Goal: Information Seeking & Learning: Learn about a topic

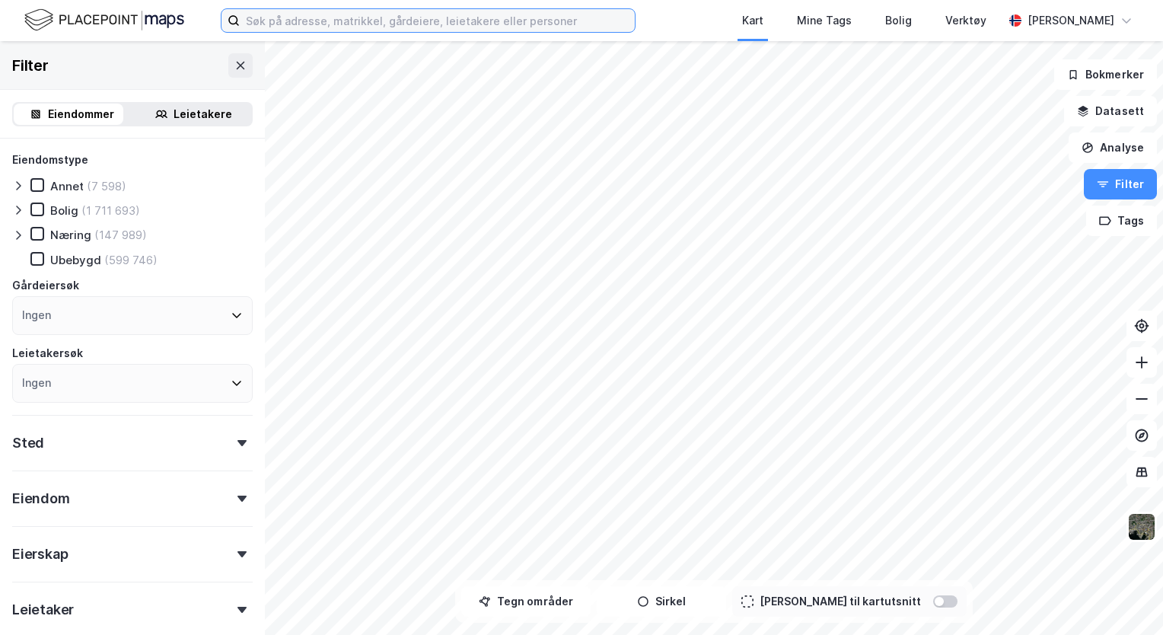
click at [381, 22] on input at bounding box center [437, 20] width 395 height 23
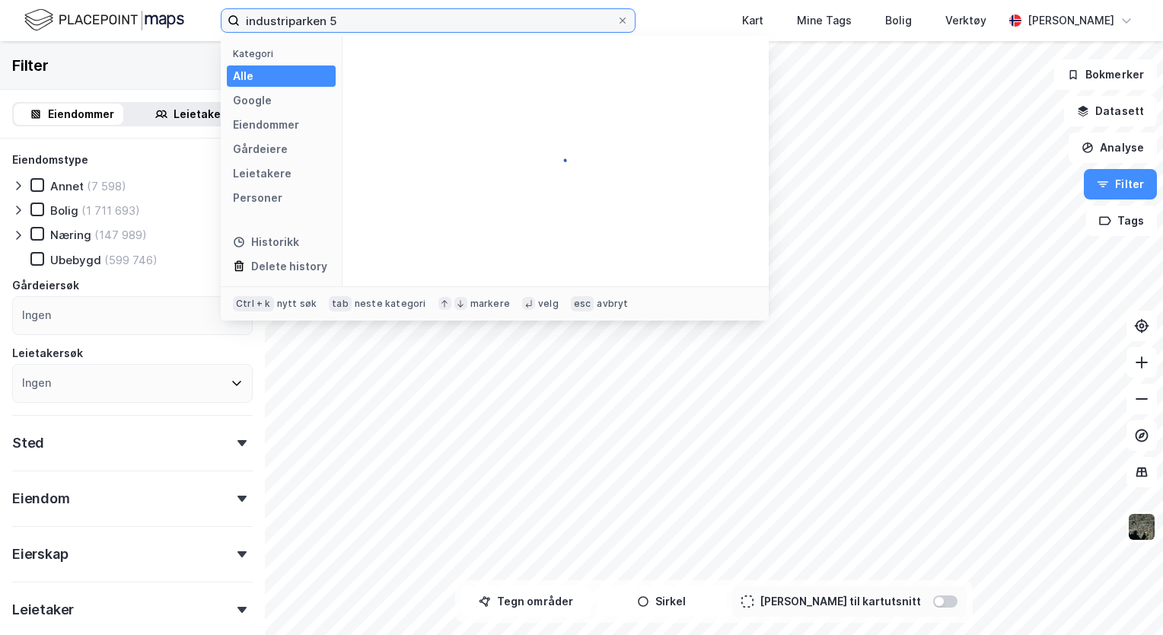
type input "industriparken 5"
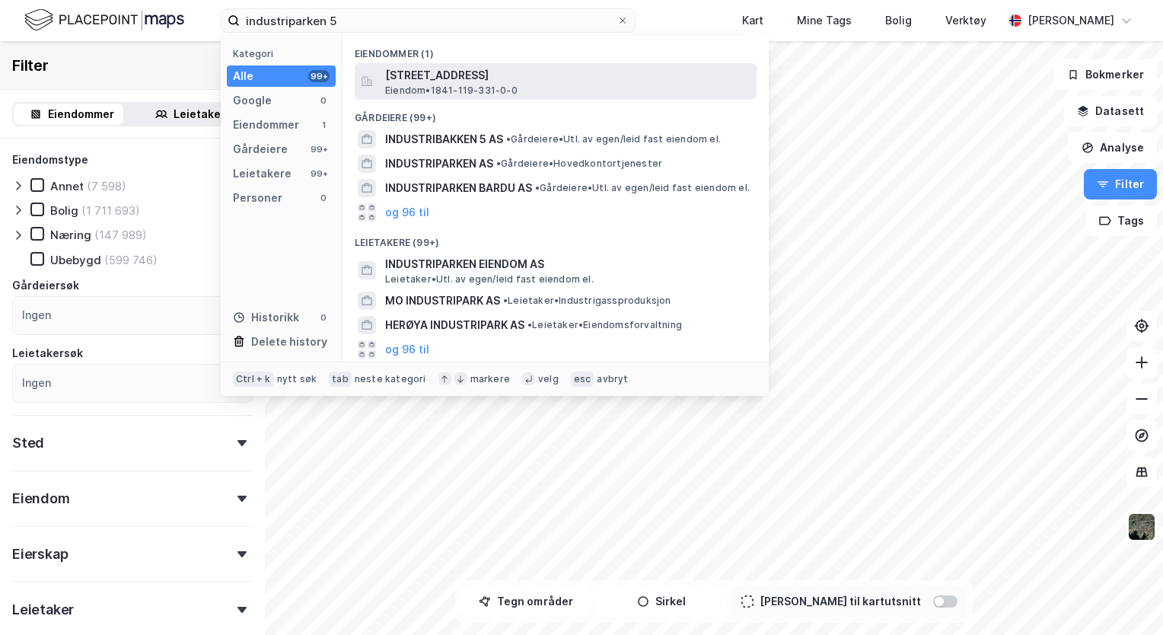
click at [430, 75] on span "[STREET_ADDRESS]" at bounding box center [567, 75] width 365 height 18
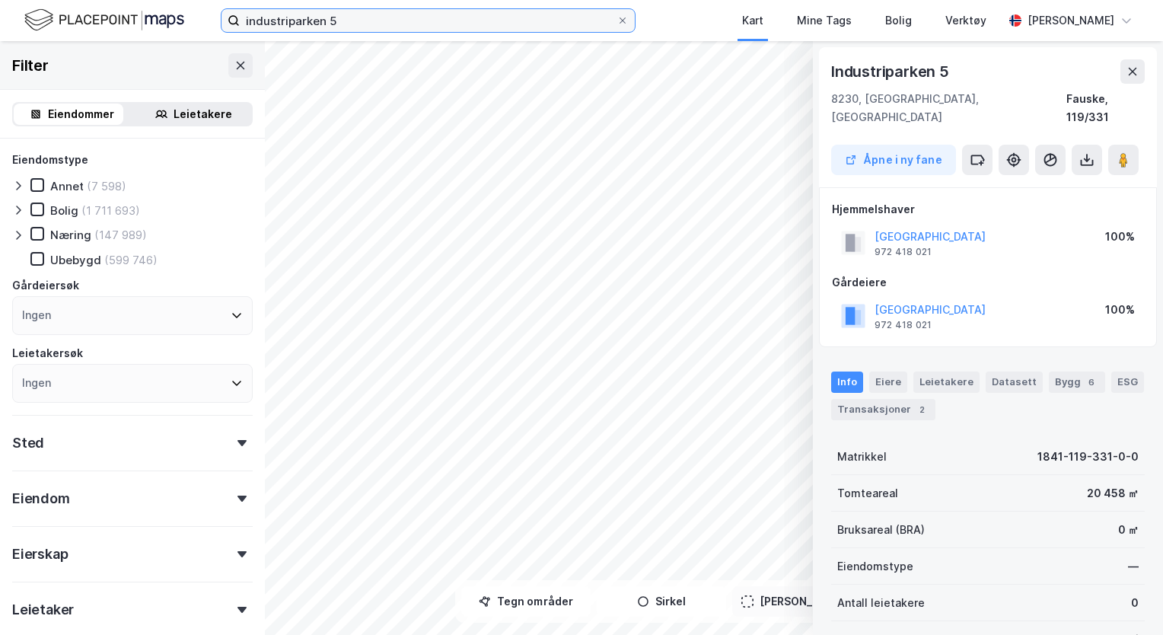
click at [350, 20] on input "industriparken 5" at bounding box center [428, 20] width 377 height 23
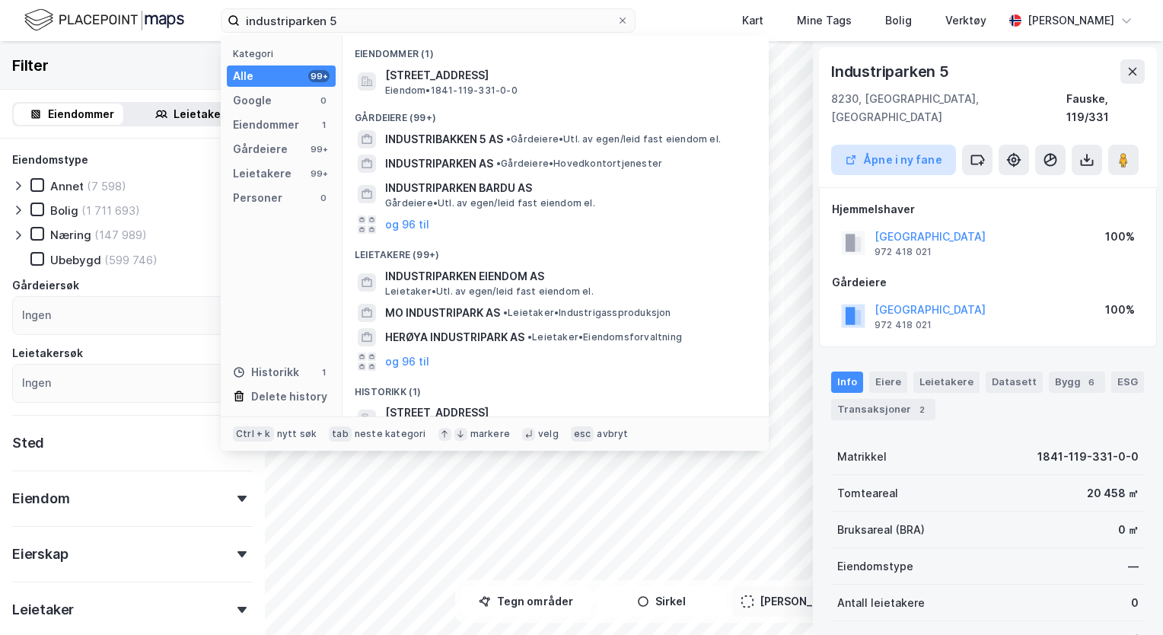
click at [896, 145] on button "Åpne i ny fane" at bounding box center [893, 160] width 125 height 30
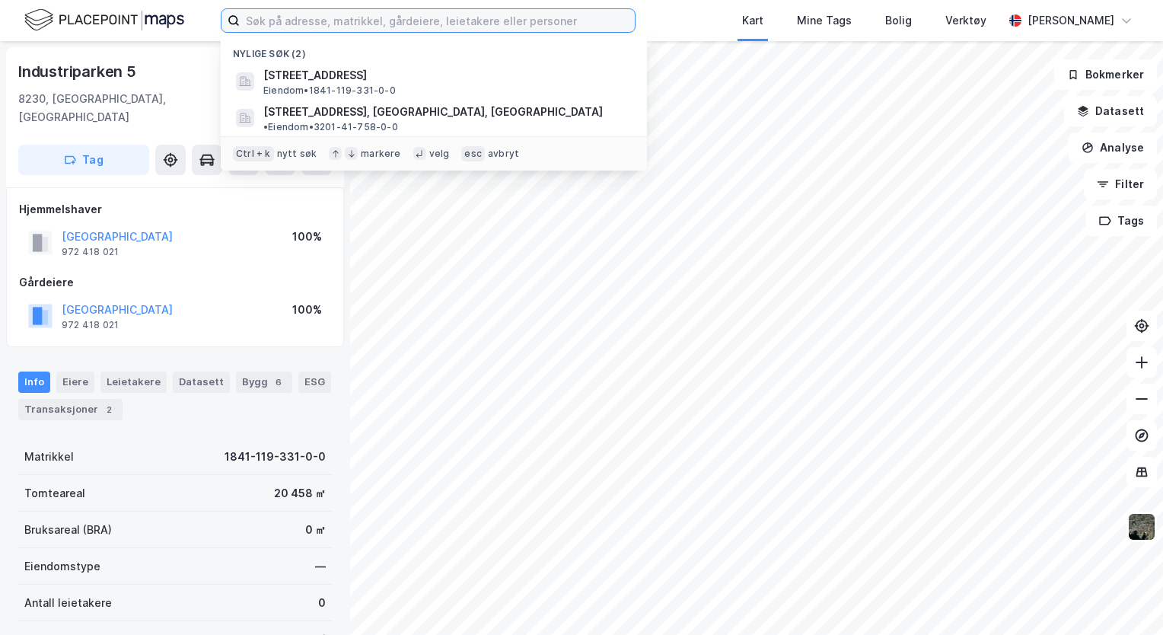
click at [304, 17] on input at bounding box center [437, 20] width 395 height 23
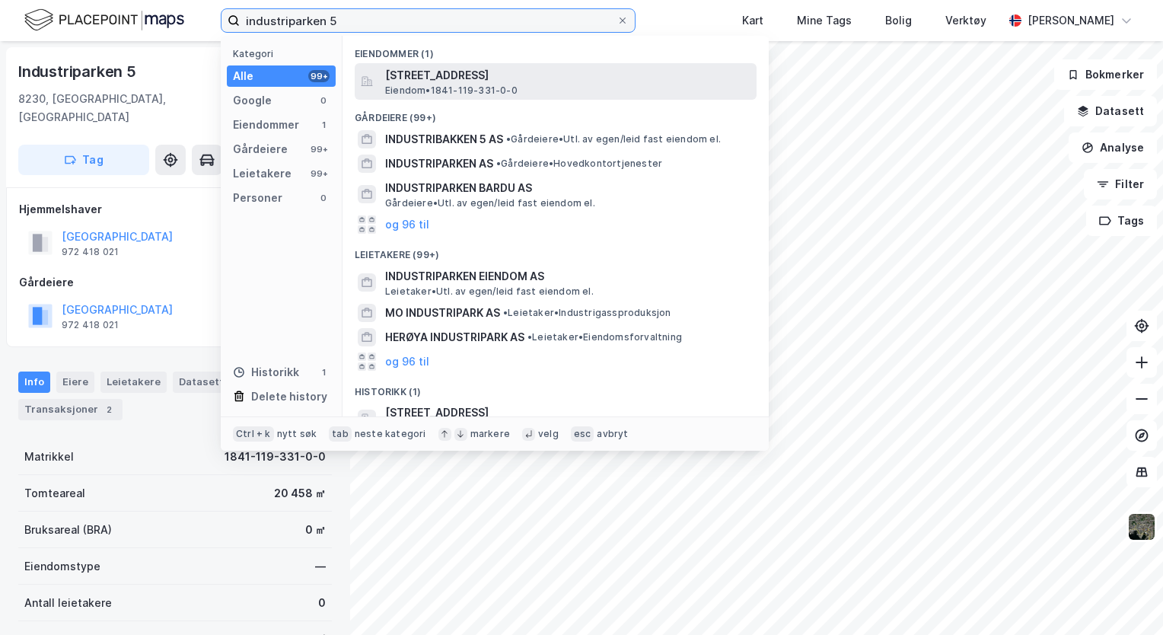
type input "industriparken 5"
click at [426, 75] on span "[STREET_ADDRESS]" at bounding box center [567, 75] width 365 height 18
